Goal: Task Accomplishment & Management: Manage account settings

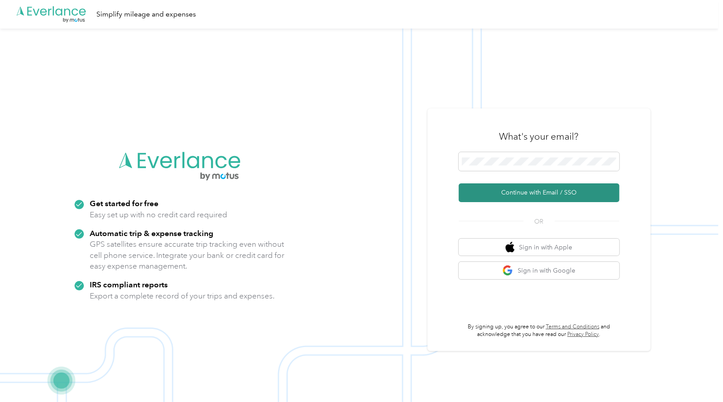
click at [543, 193] on button "Continue with Email / SSO" at bounding box center [539, 192] width 161 height 19
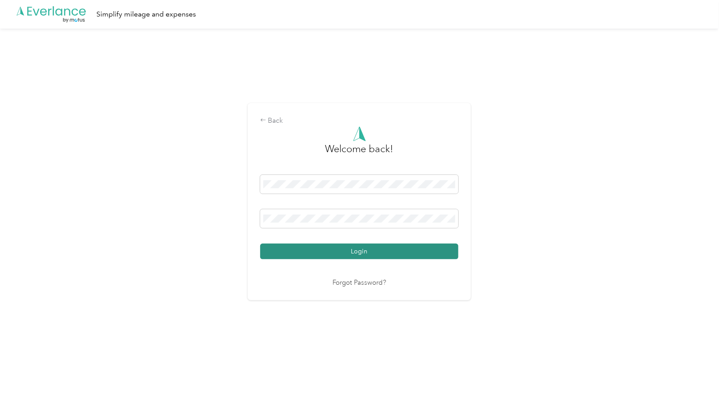
click at [371, 246] on button "Login" at bounding box center [359, 252] width 198 height 16
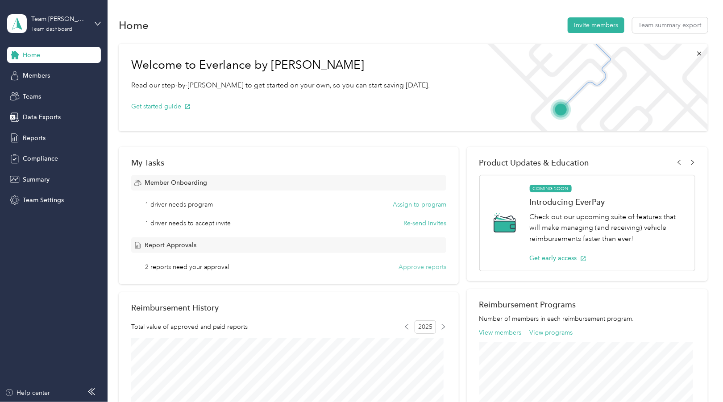
click at [430, 269] on button "Approve reports" at bounding box center [422, 266] width 48 height 9
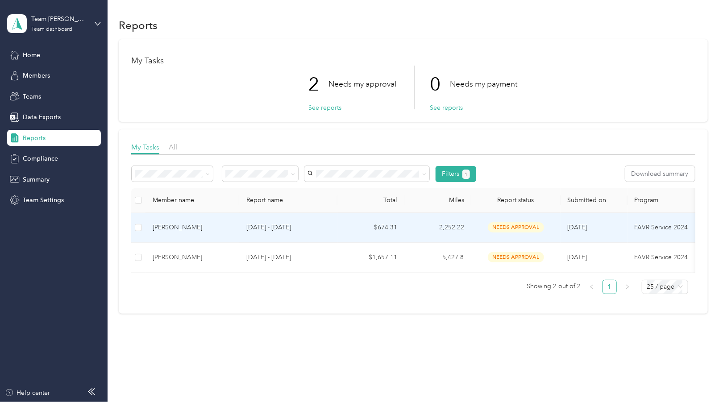
click at [173, 227] on div "[PERSON_NAME]" at bounding box center [192, 228] width 79 height 10
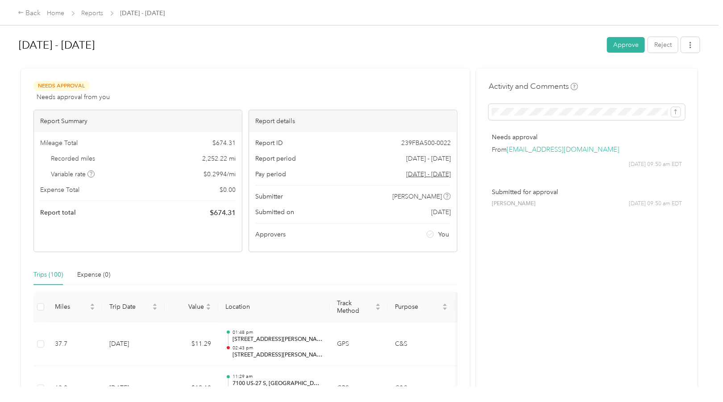
click at [346, 53] on h1 "[DATE] - [DATE]" at bounding box center [310, 44] width 582 height 21
drag, startPoint x: 694, startPoint y: 0, endPoint x: 421, endPoint y: 64, distance: 280.5
click at [421, 64] on div at bounding box center [359, 64] width 681 height 9
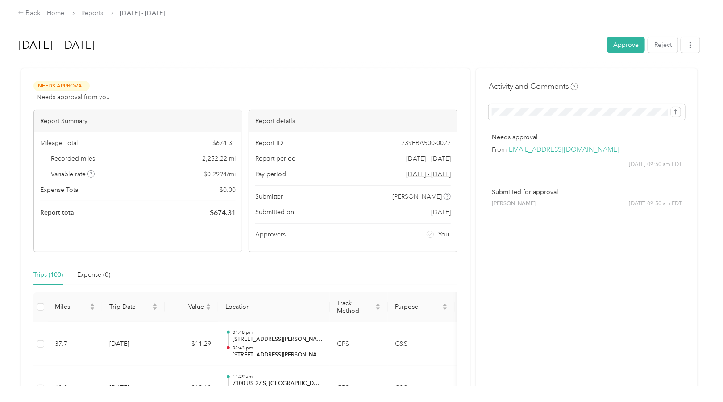
click at [612, 45] on button "Approve" at bounding box center [626, 45] width 38 height 16
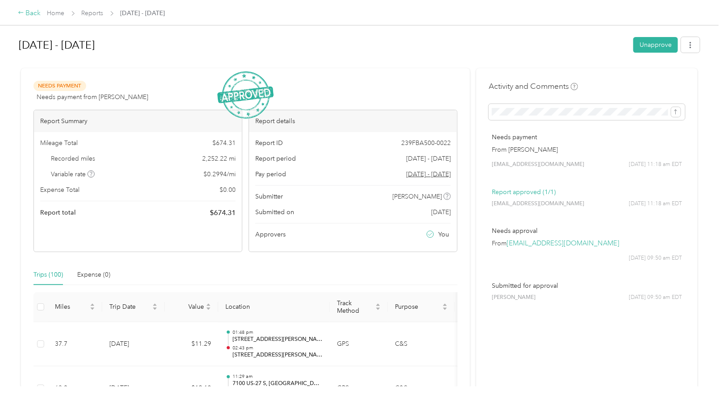
click at [27, 14] on div "Back" at bounding box center [29, 13] width 23 height 11
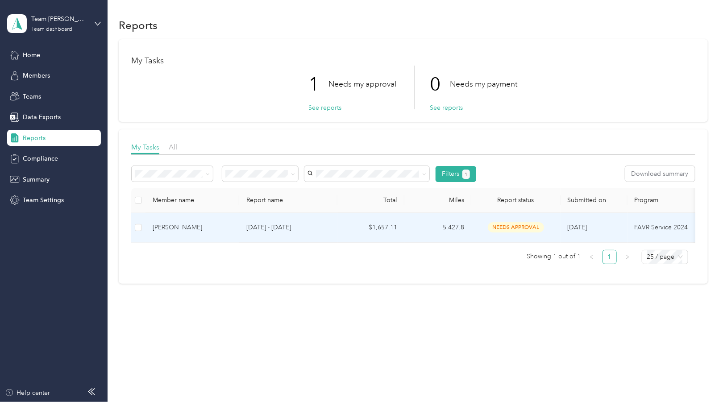
click at [175, 226] on div "[PERSON_NAME]" at bounding box center [192, 228] width 79 height 10
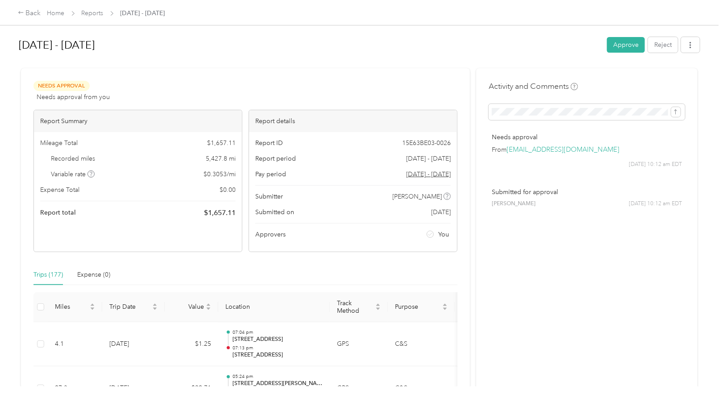
click at [710, 95] on div "[DATE] - [DATE] Approve Reject Needs Approval Needs approval from you View acti…" at bounding box center [359, 193] width 718 height 386
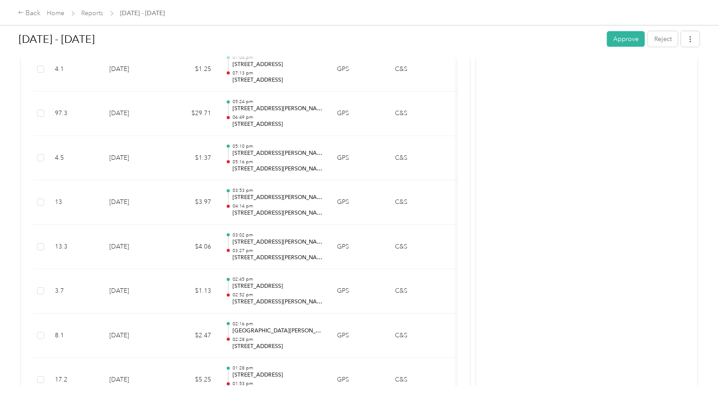
scroll to position [156, 0]
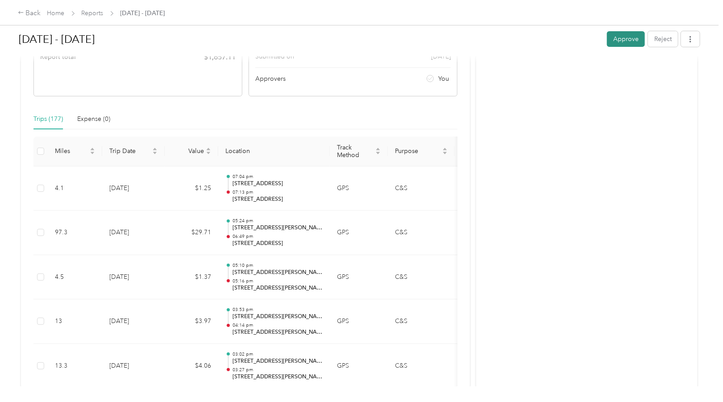
click at [622, 37] on button "Approve" at bounding box center [626, 39] width 38 height 16
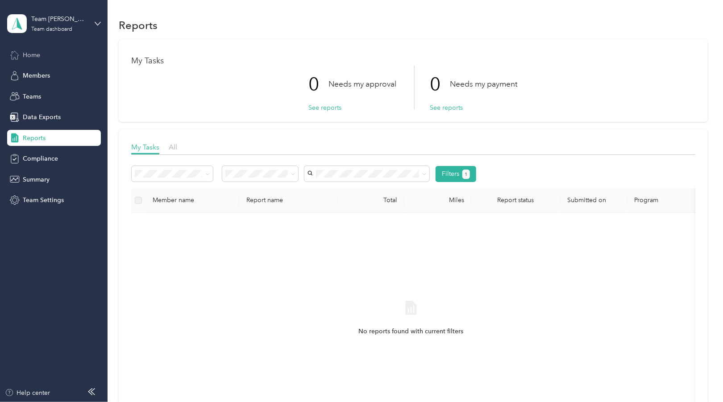
click at [33, 56] on span "Home" at bounding box center [31, 54] width 17 height 9
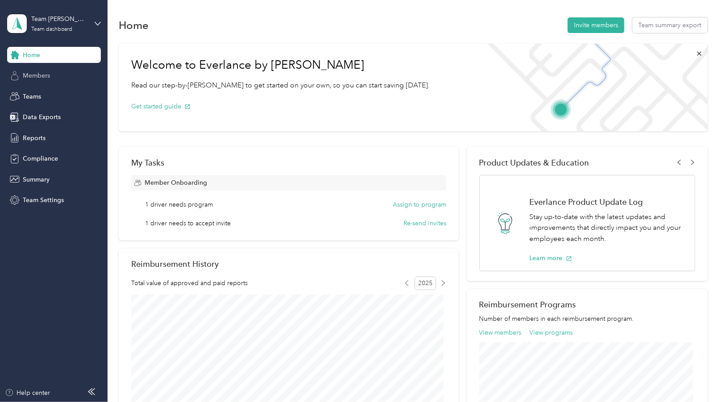
click at [39, 76] on span "Members" at bounding box center [36, 75] width 27 height 9
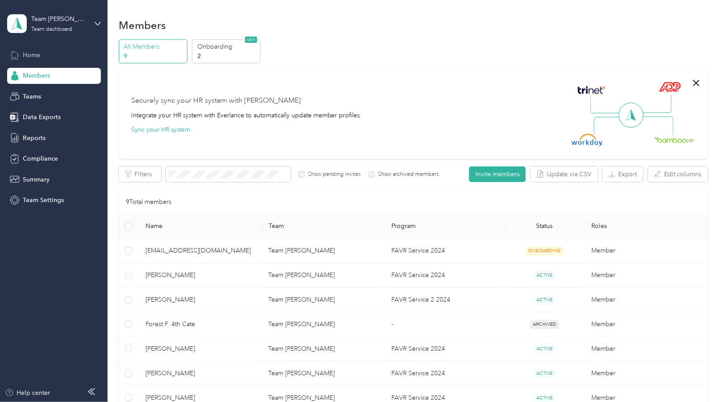
click at [31, 54] on span "Home" at bounding box center [31, 54] width 17 height 9
